Goal: Find specific page/section: Find specific page/section

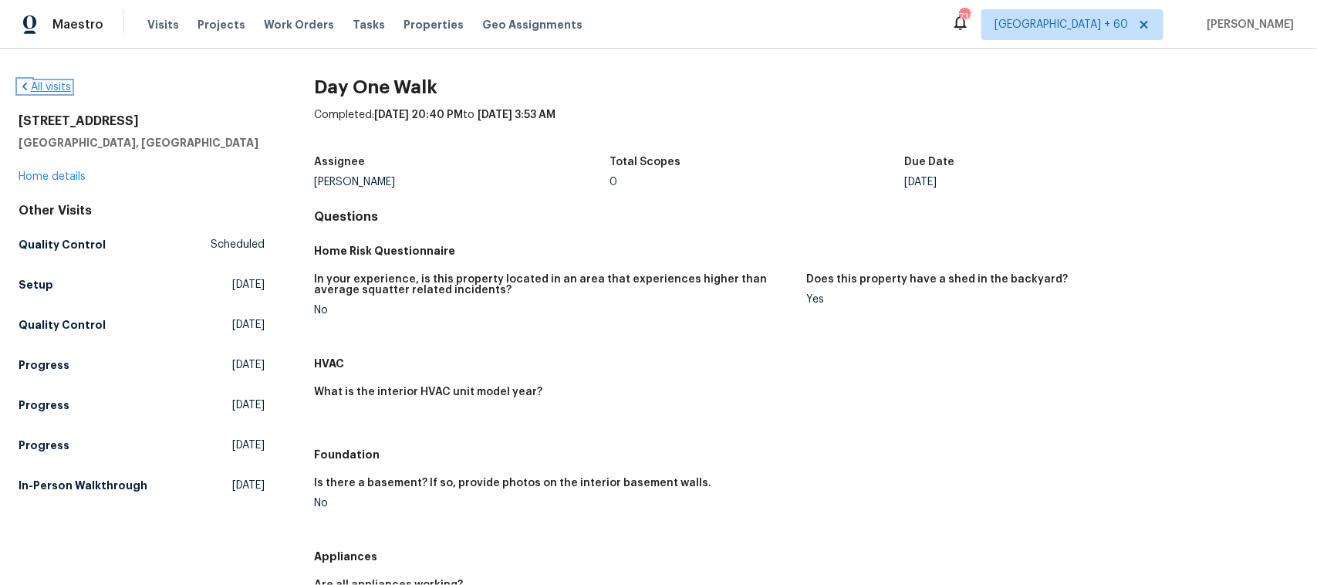
click at [54, 83] on link "All visits" at bounding box center [45, 87] width 52 height 11
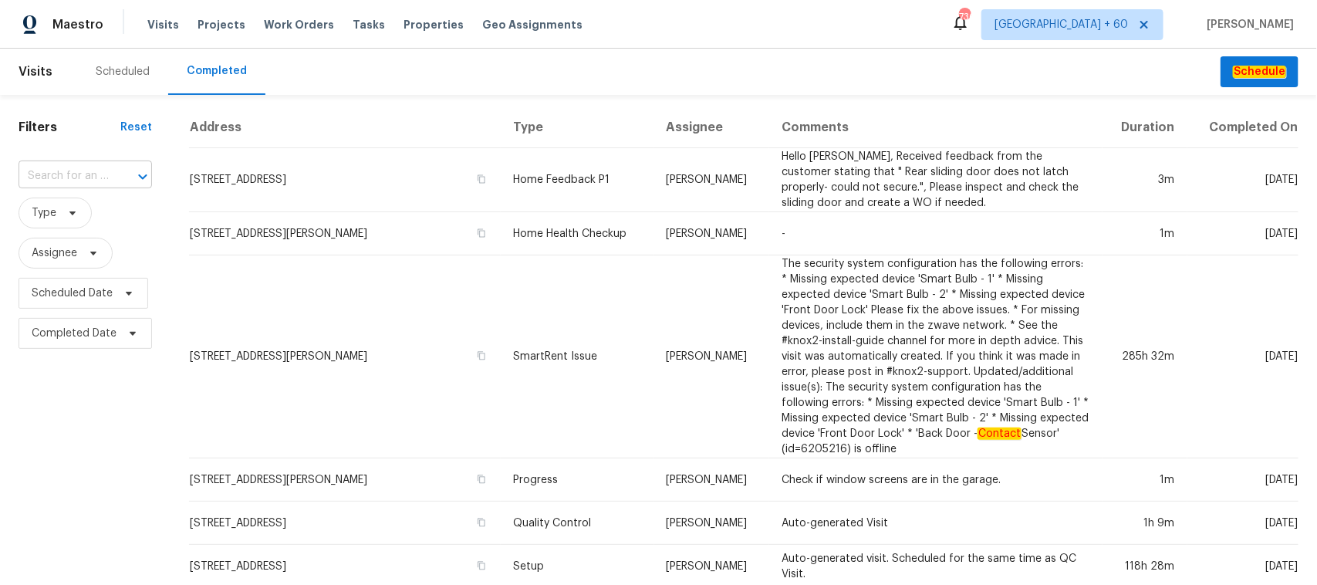
click at [104, 164] on input "text" at bounding box center [64, 176] width 90 height 24
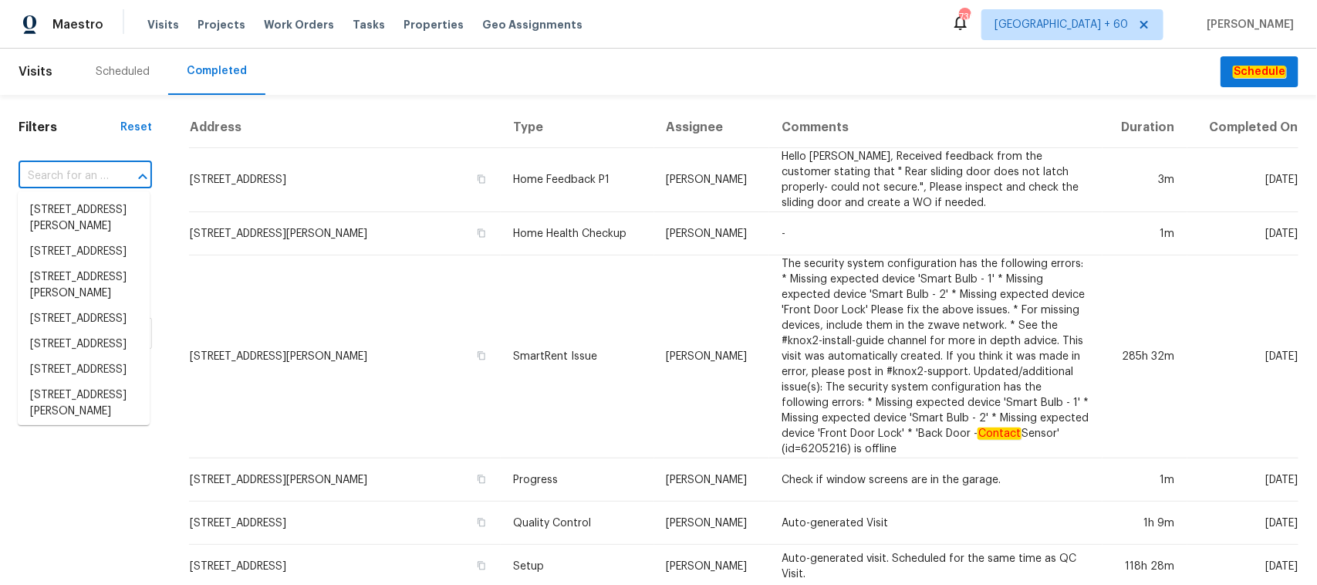
paste input "[STREET_ADDRESS][PERSON_NAME][PERSON_NAME]"
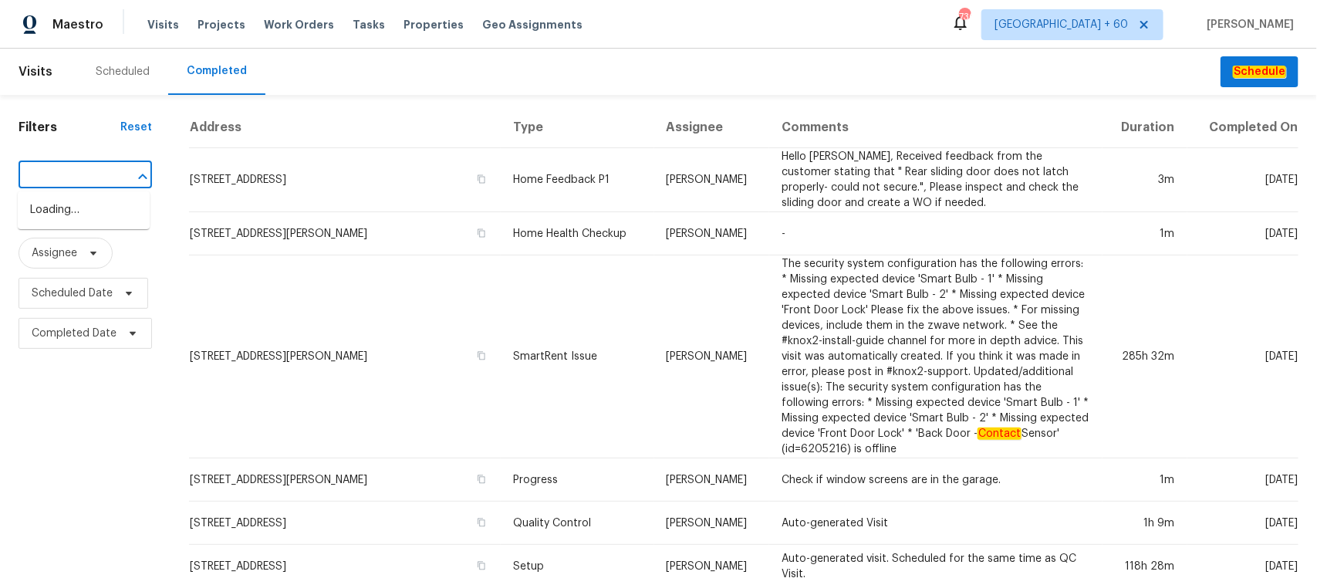
type input "[STREET_ADDRESS][PERSON_NAME][PERSON_NAME]"
click at [68, 215] on li "[STREET_ADDRESS][PERSON_NAME][PERSON_NAME]" at bounding box center [84, 227] width 132 height 58
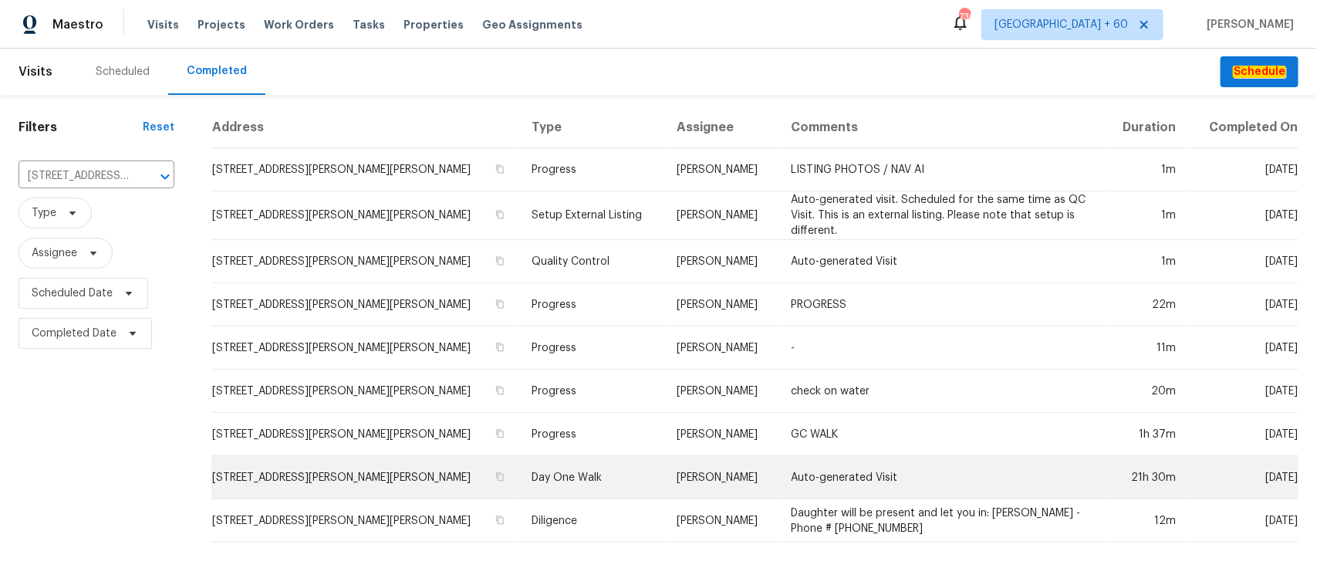
click at [525, 479] on td "Day One Walk" at bounding box center [592, 477] width 146 height 43
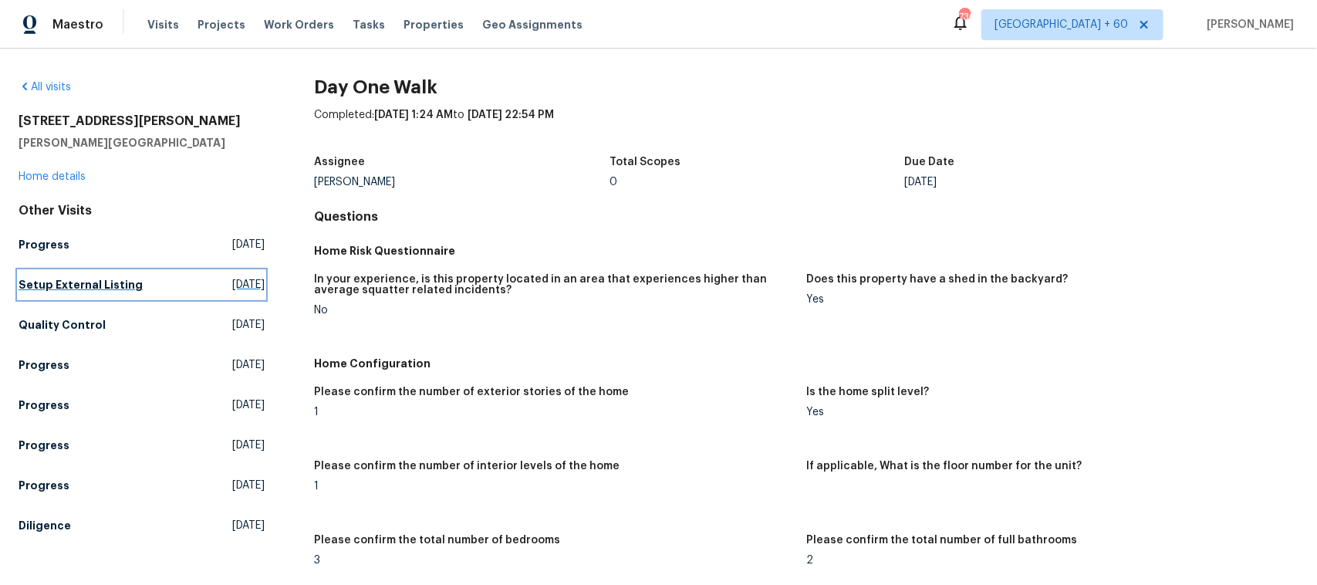
click at [50, 278] on h5 "Setup External Listing" at bounding box center [81, 284] width 124 height 15
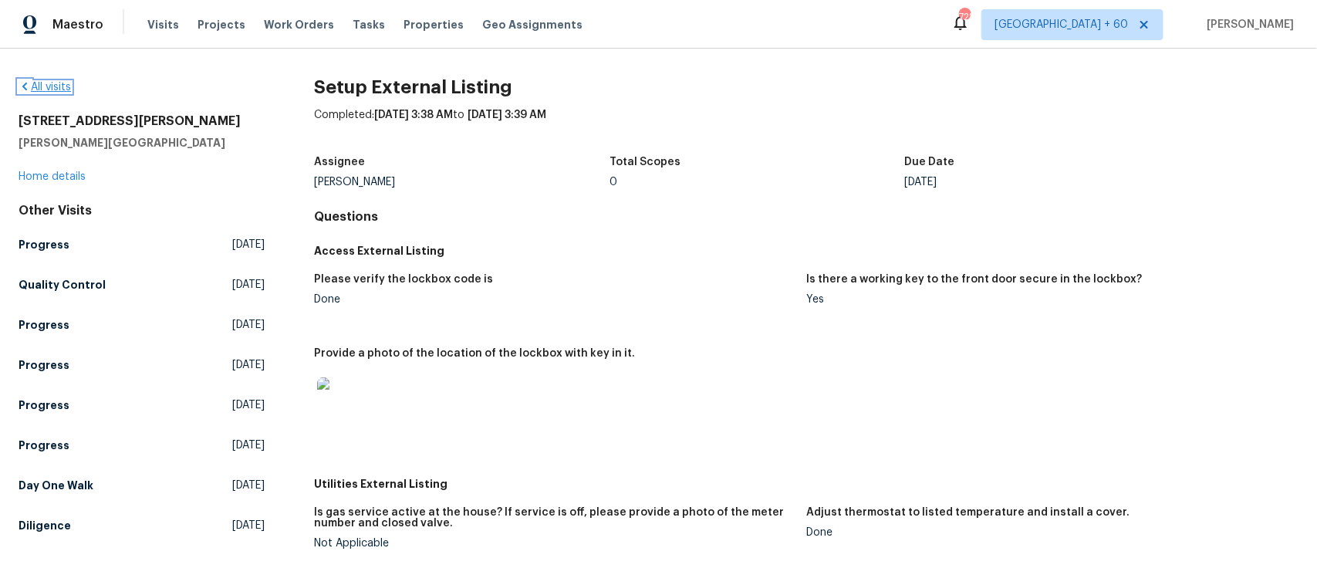
click at [52, 90] on link "All visits" at bounding box center [45, 87] width 52 height 11
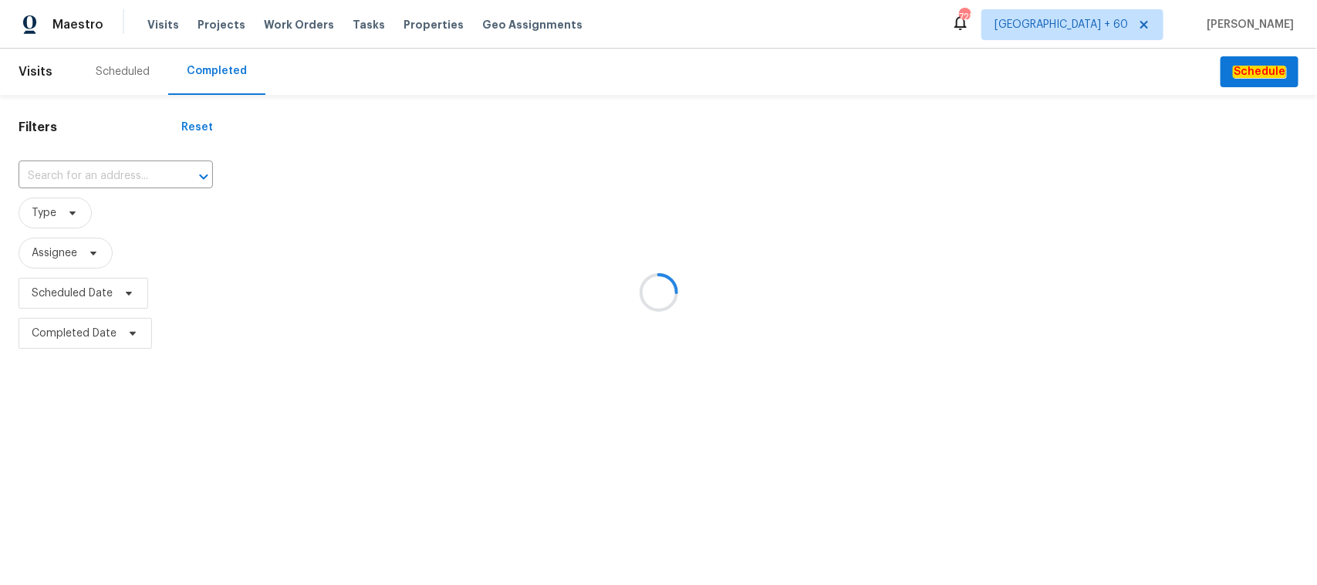
click at [144, 177] on div at bounding box center [658, 292] width 1317 height 585
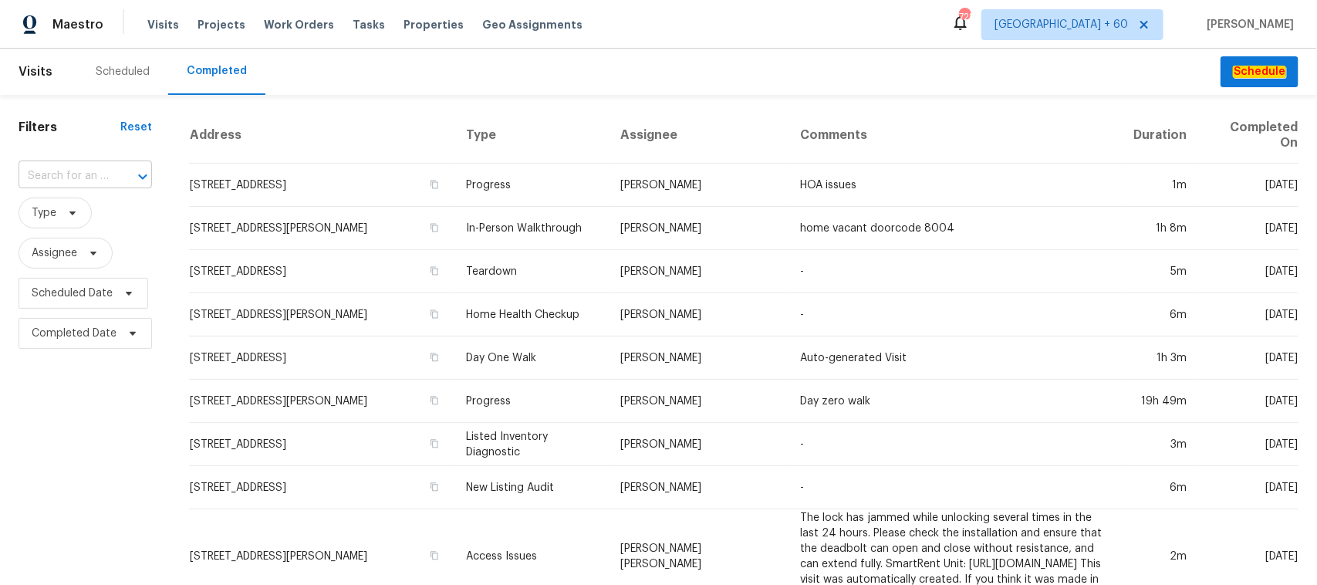
click at [100, 176] on input "text" at bounding box center [64, 176] width 90 height 24
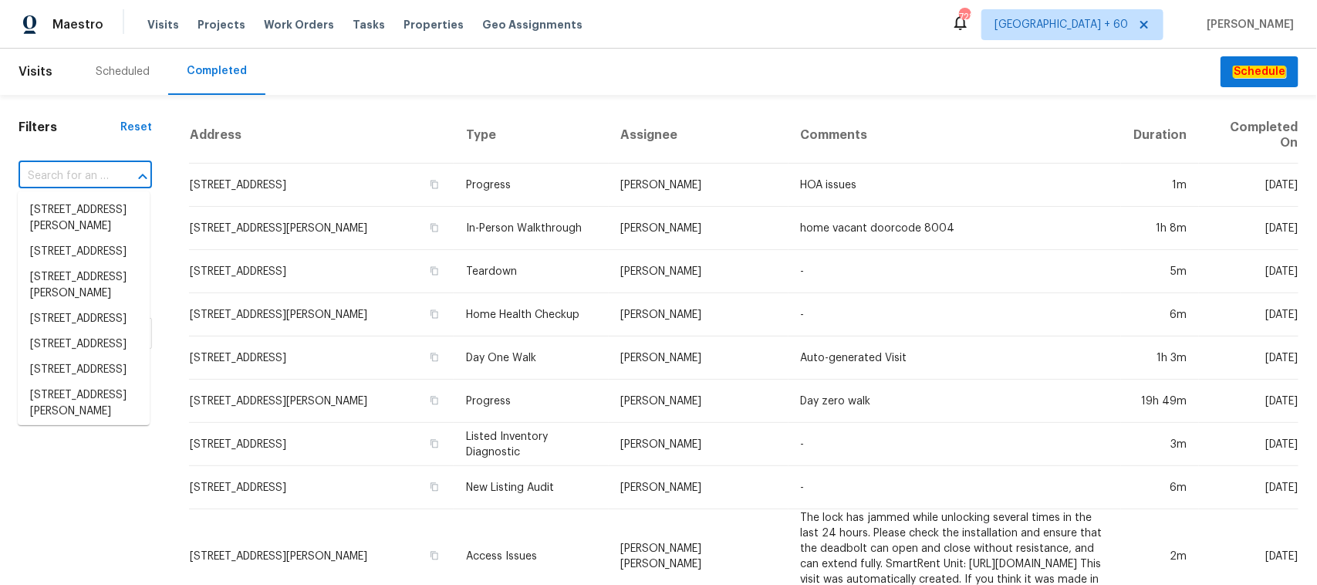
paste input "[STREET_ADDRESS]"
type input "[STREET_ADDRESS]"
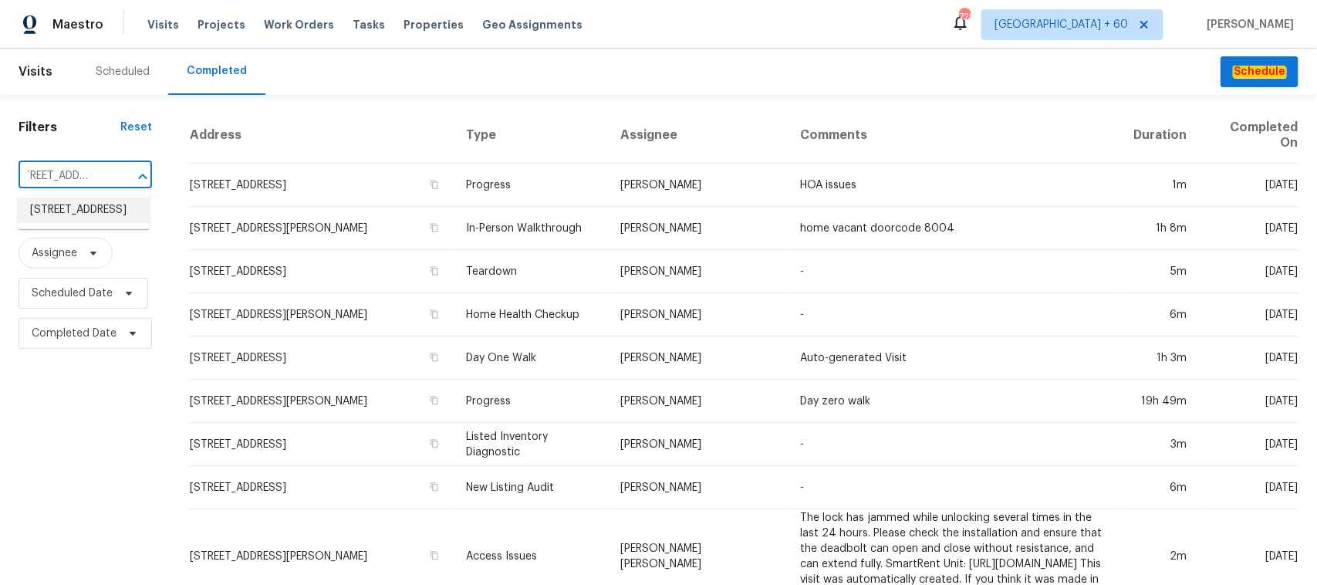
click at [103, 215] on li "[STREET_ADDRESS]" at bounding box center [84, 210] width 132 height 25
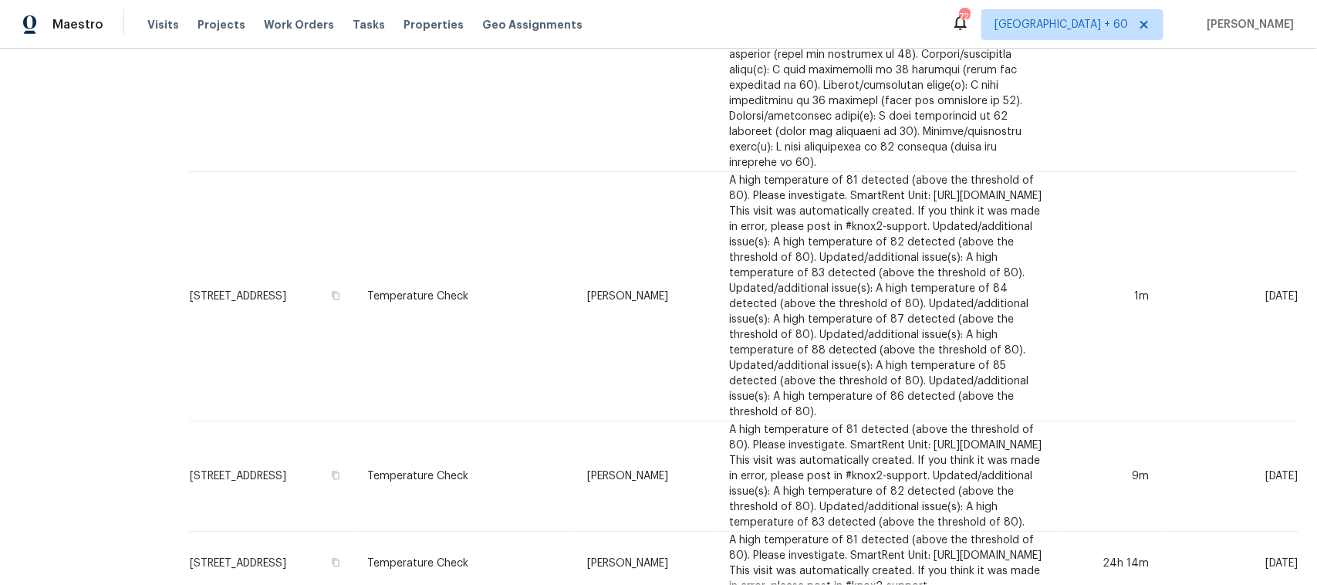
scroll to position [2181, 0]
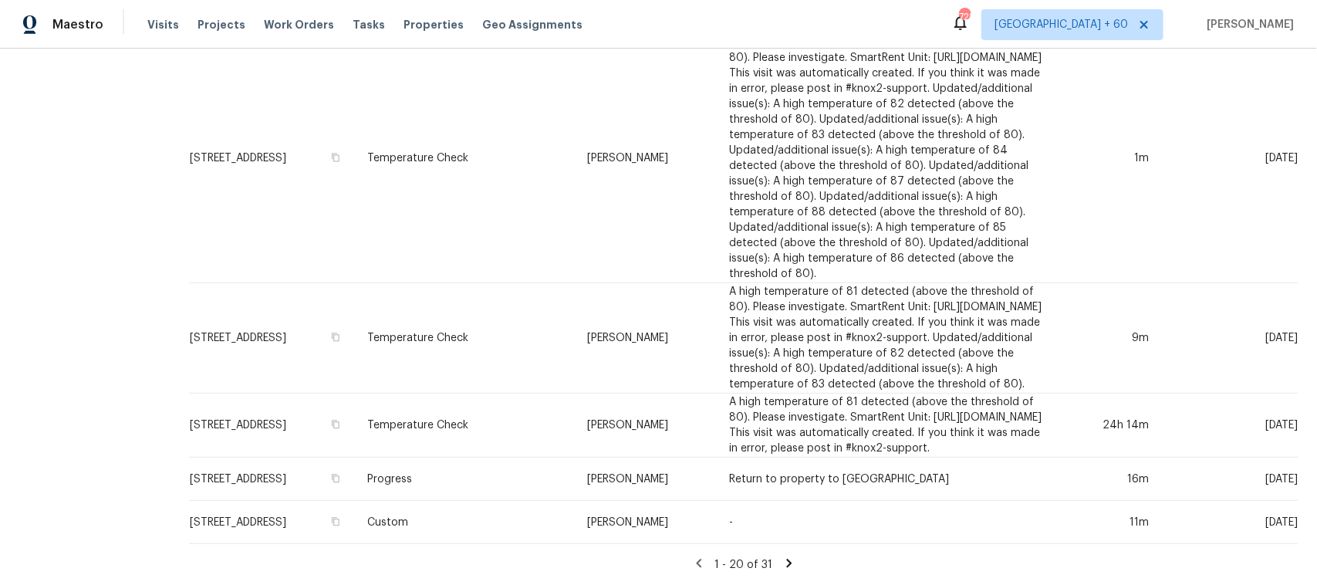
click at [782, 556] on icon at bounding box center [789, 563] width 14 height 14
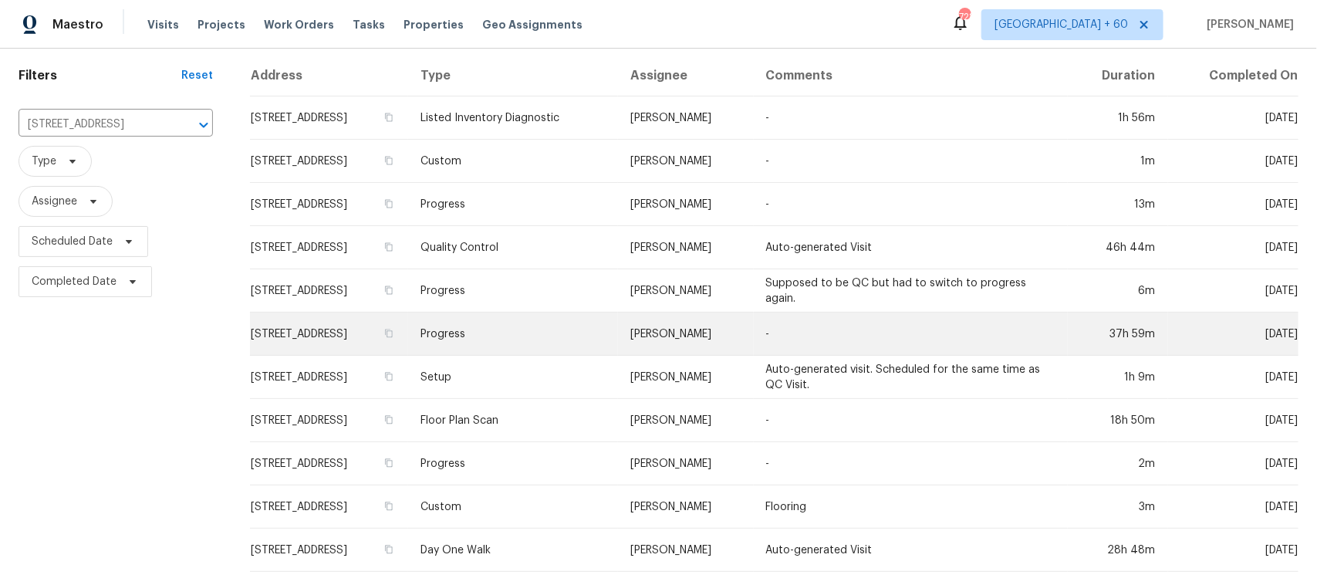
scroll to position [94, 0]
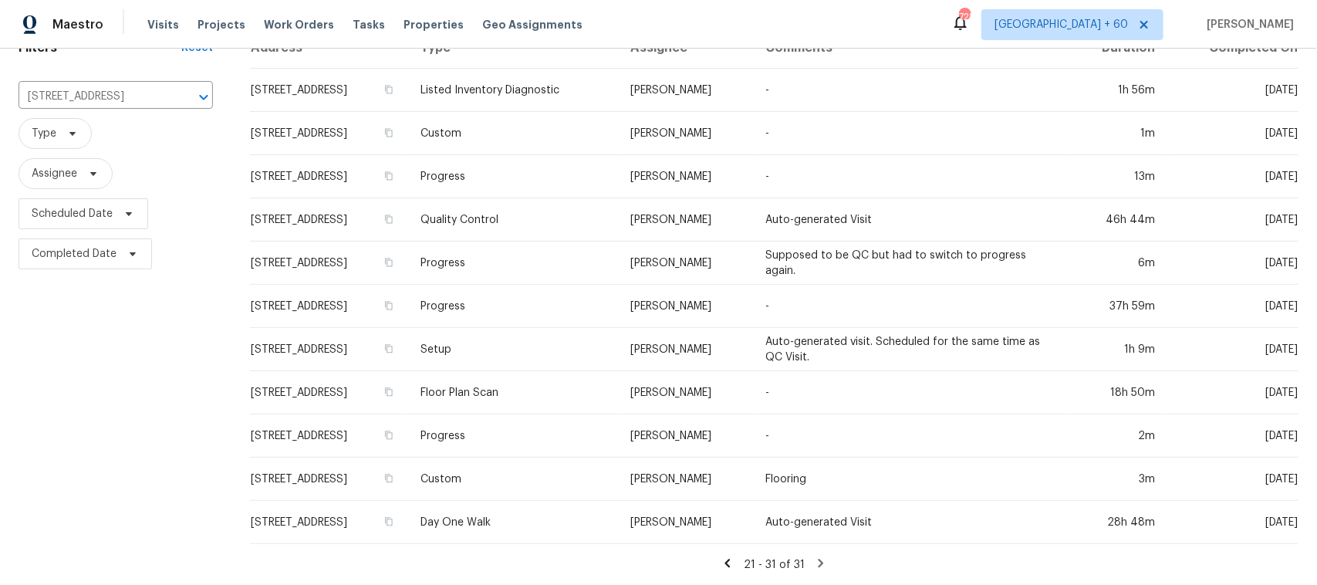
click at [819, 559] on icon at bounding box center [821, 563] width 5 height 8
click at [816, 556] on icon at bounding box center [821, 563] width 14 height 14
click at [814, 556] on icon at bounding box center [821, 563] width 14 height 14
click at [728, 556] on icon at bounding box center [728, 563] width 14 height 14
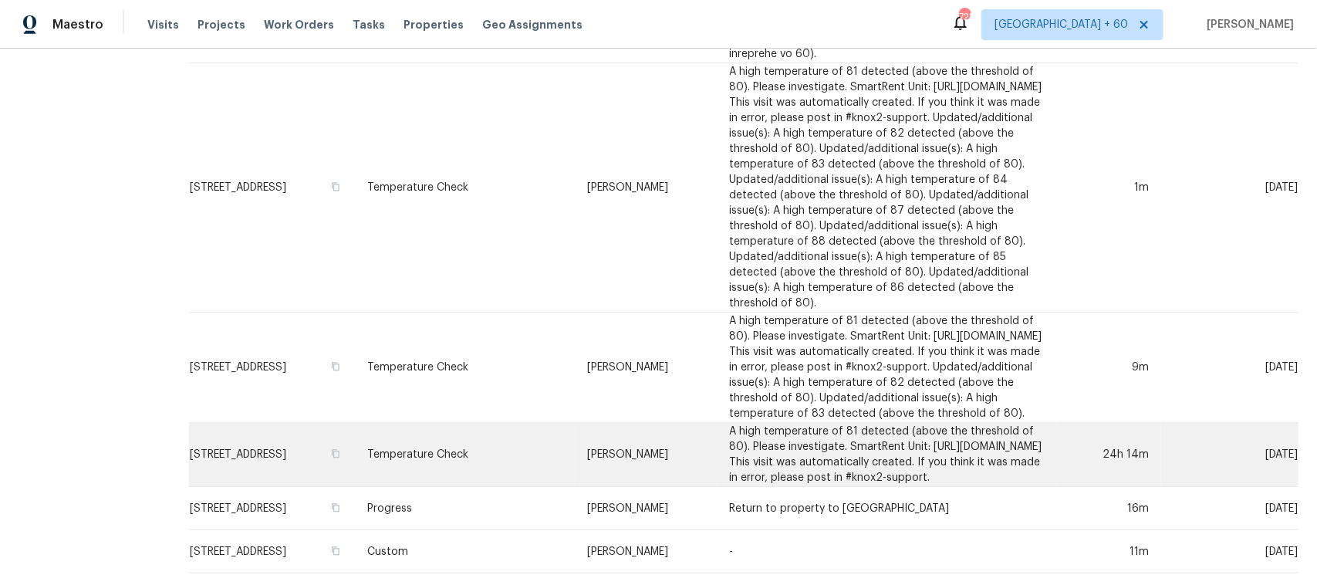
scroll to position [2181, 0]
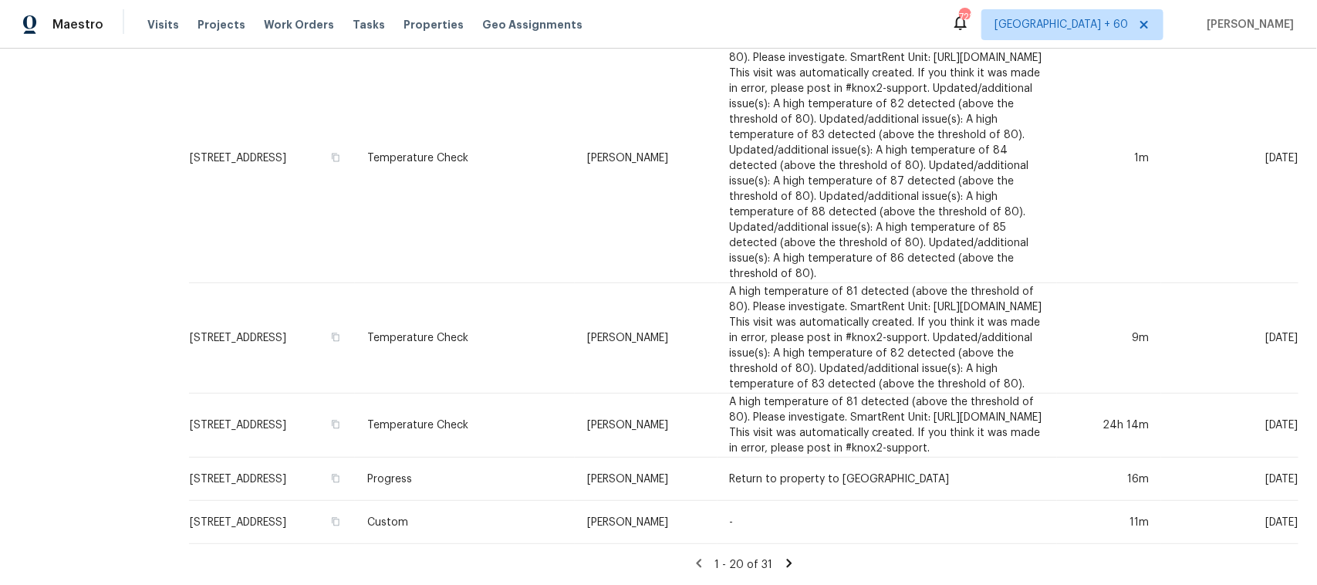
click at [696, 559] on icon at bounding box center [698, 563] width 5 height 8
click at [782, 556] on icon at bounding box center [789, 563] width 14 height 14
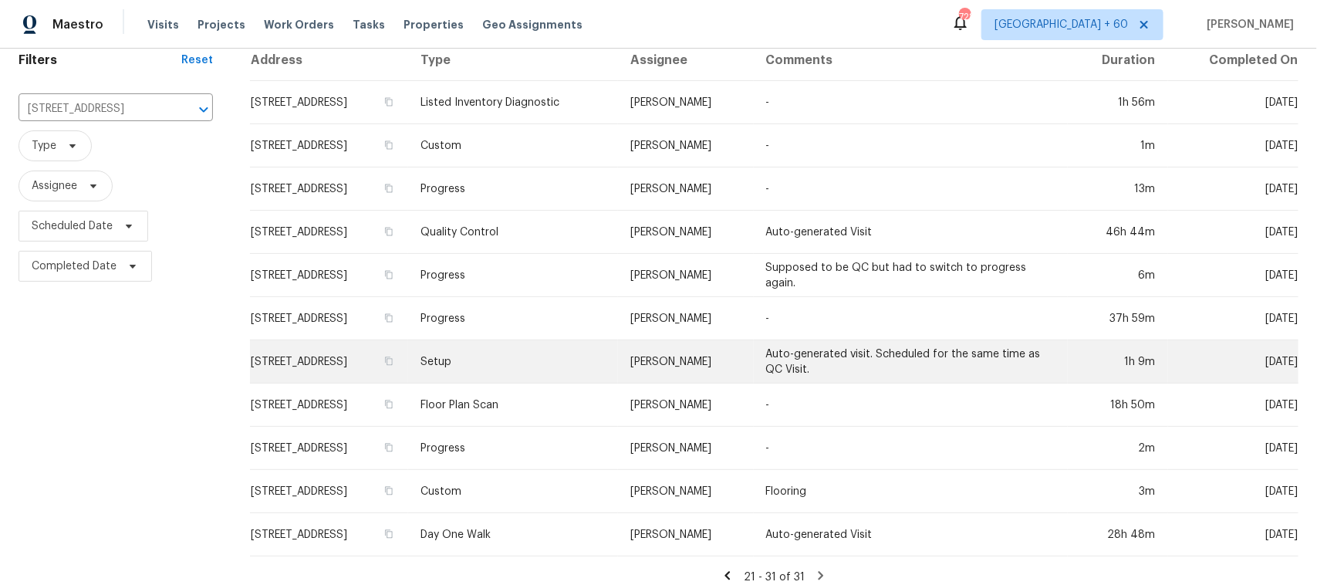
scroll to position [94, 0]
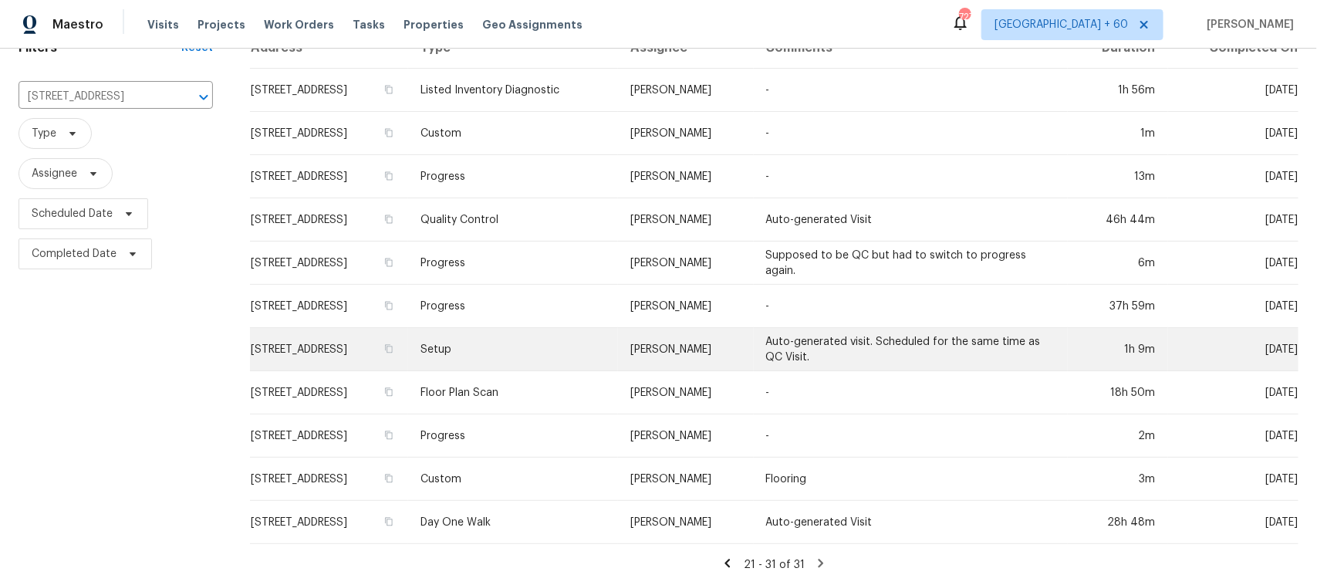
click at [522, 332] on td "Setup" at bounding box center [513, 349] width 210 height 43
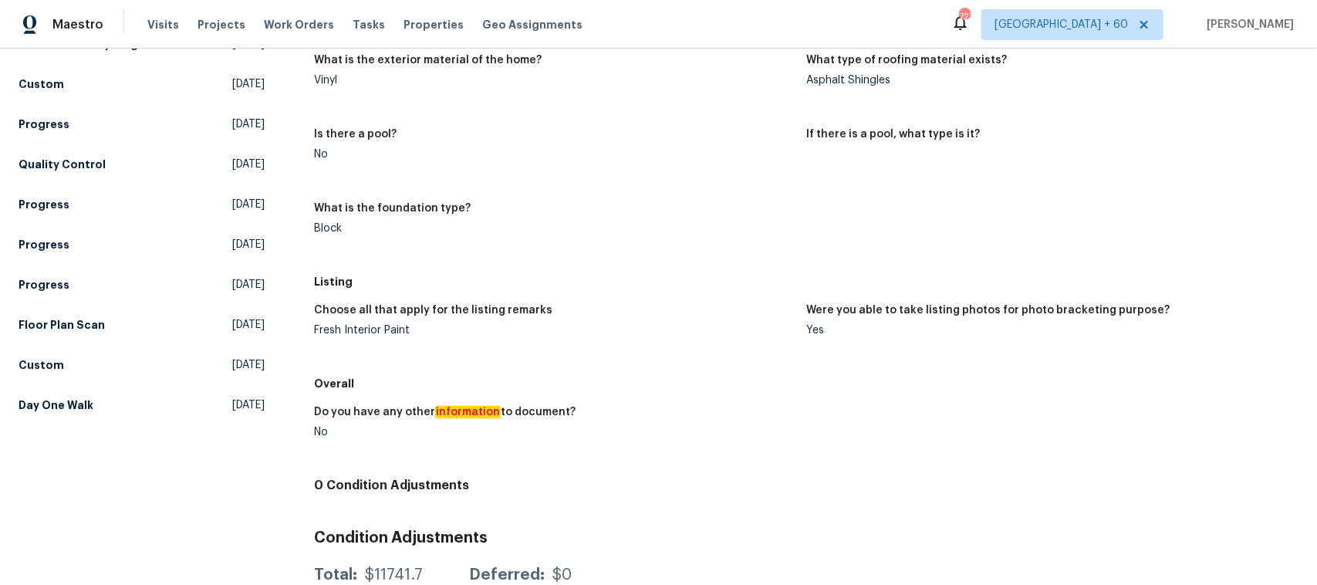
scroll to position [1015, 0]
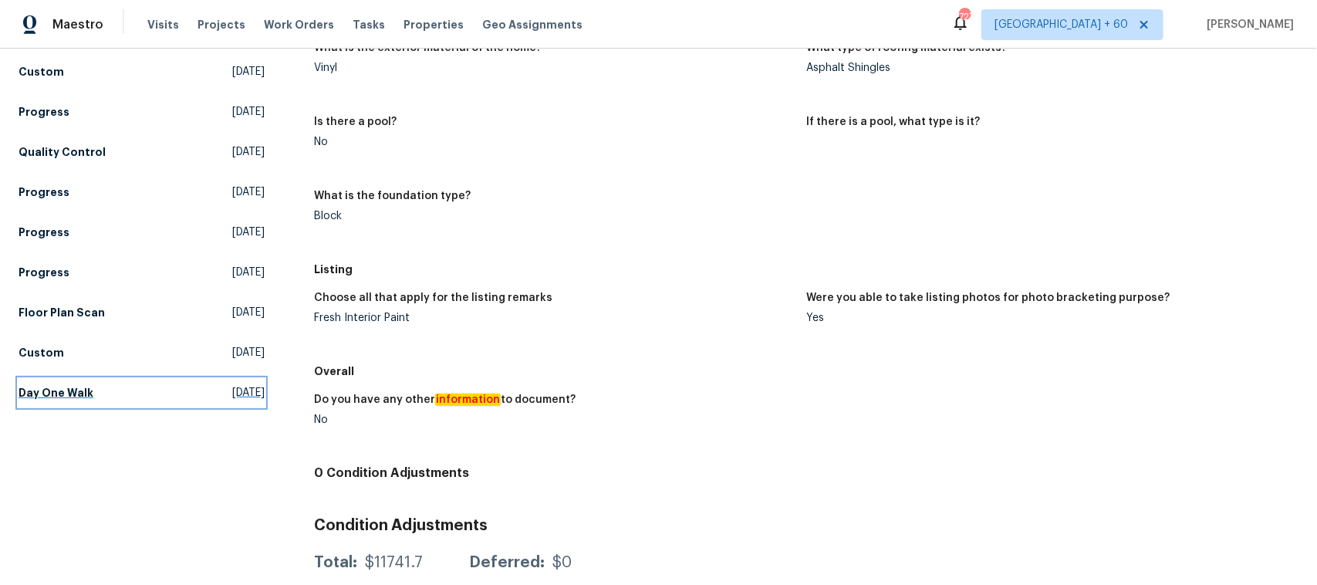
click at [82, 382] on link "Day One Walk [DATE]" at bounding box center [142, 393] width 246 height 28
